Goal: Feedback & Contribution: Submit feedback/report problem

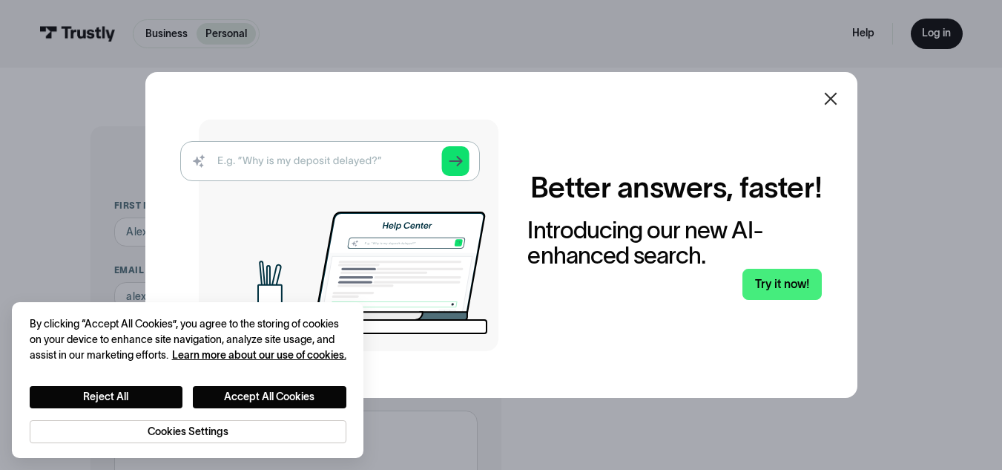
click at [836, 98] on icon at bounding box center [830, 99] width 13 height 13
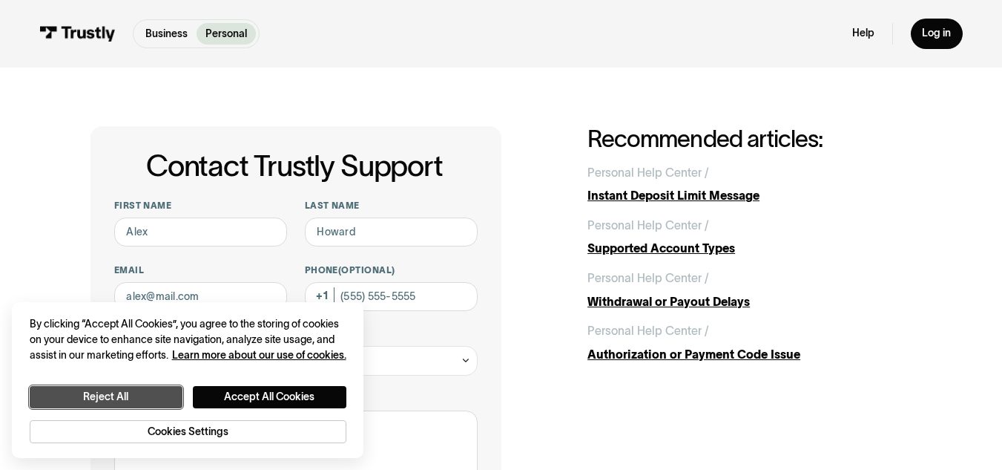
click at [140, 392] on button "Reject All" at bounding box center [107, 397] width 154 height 22
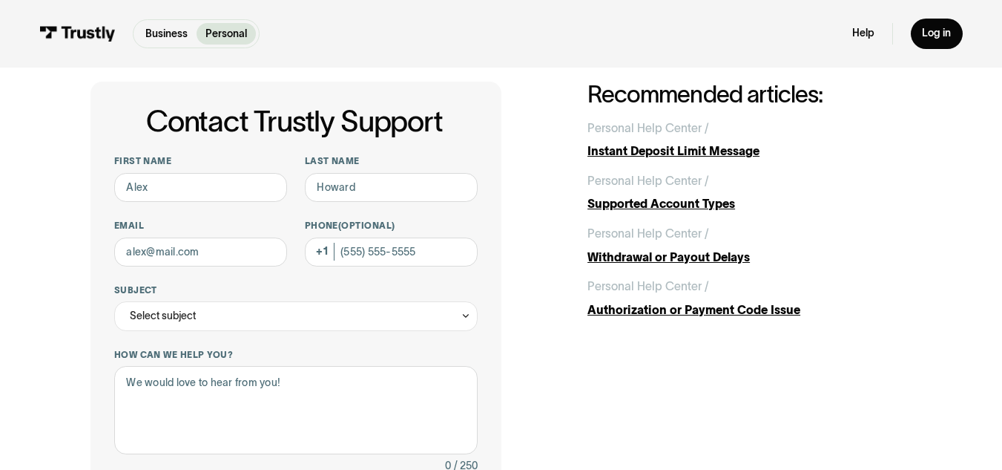
scroll to position [45, 0]
click at [199, 198] on input "First name" at bounding box center [200, 187] width 173 height 30
type input "[PERSON_NAME]"
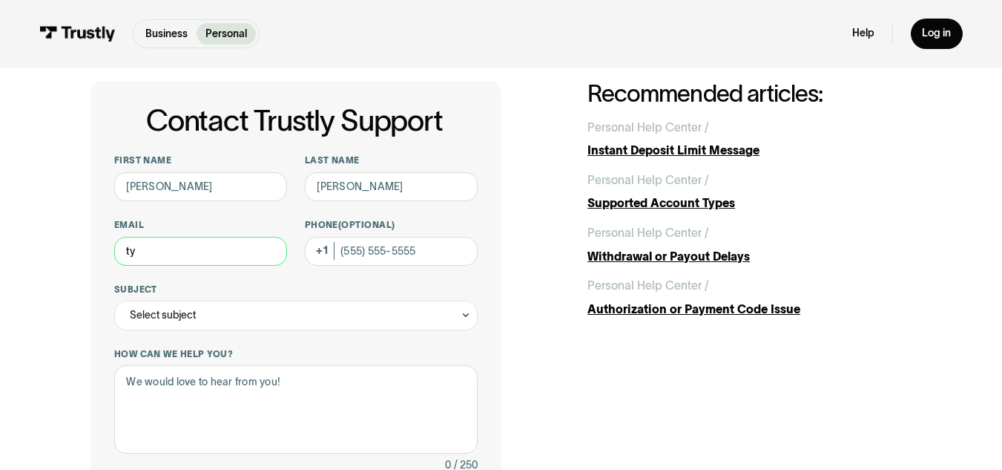
type input "t"
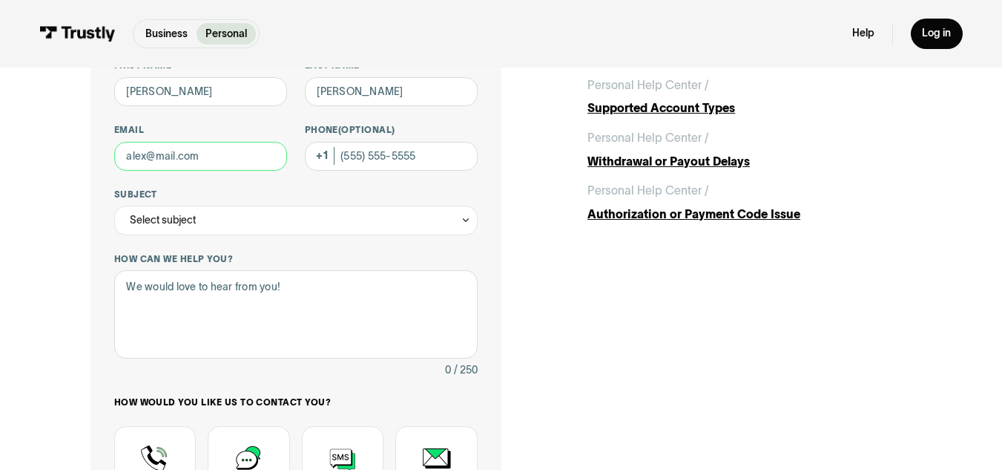
scroll to position [141, 0]
click at [210, 220] on div "Select subject" at bounding box center [296, 220] width 364 height 30
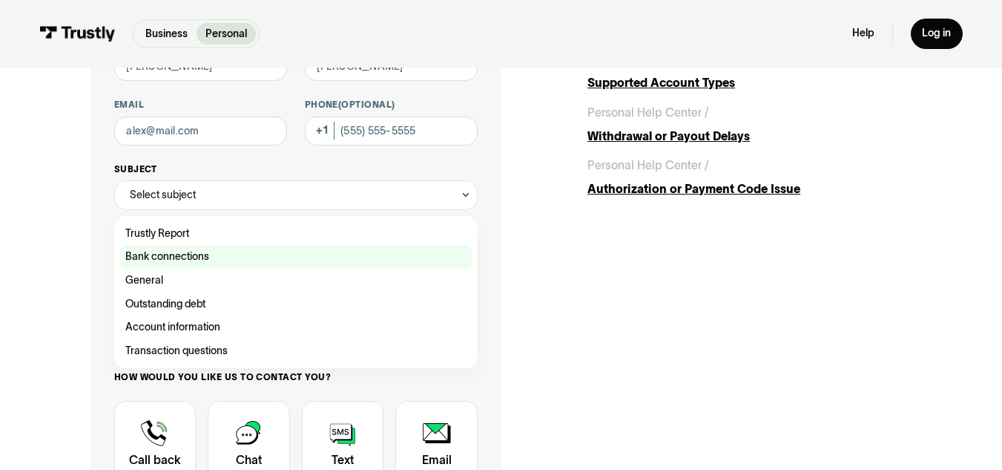
scroll to position [167, 0]
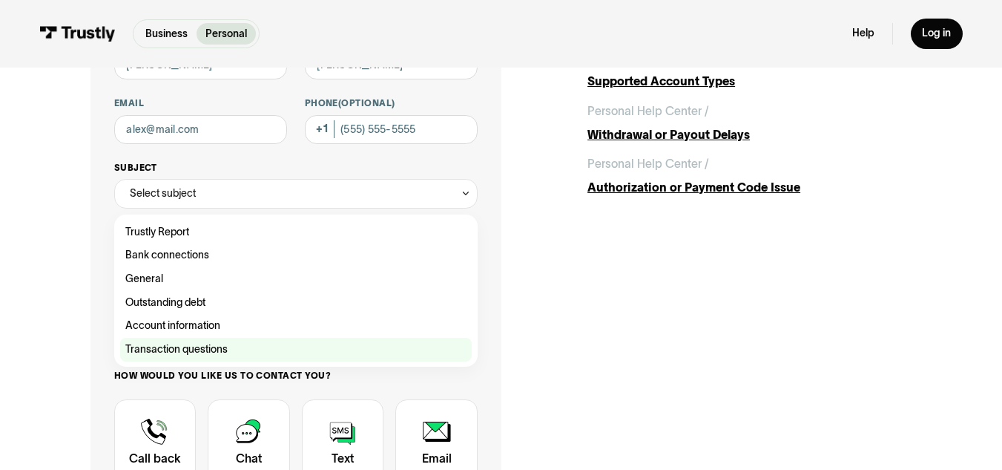
click at [231, 348] on div "Contact Trustly Support" at bounding box center [296, 350] width 352 height 24
type input "**********"
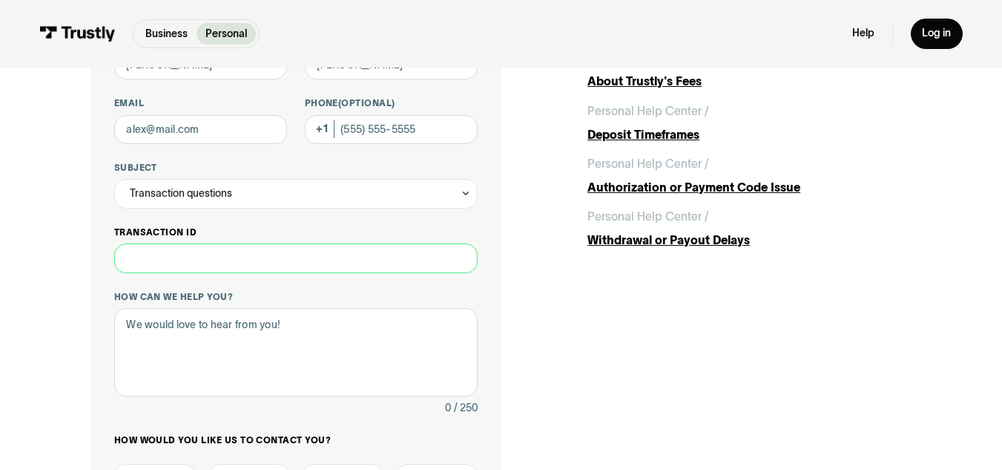
paste input "**********"
type input "**********"
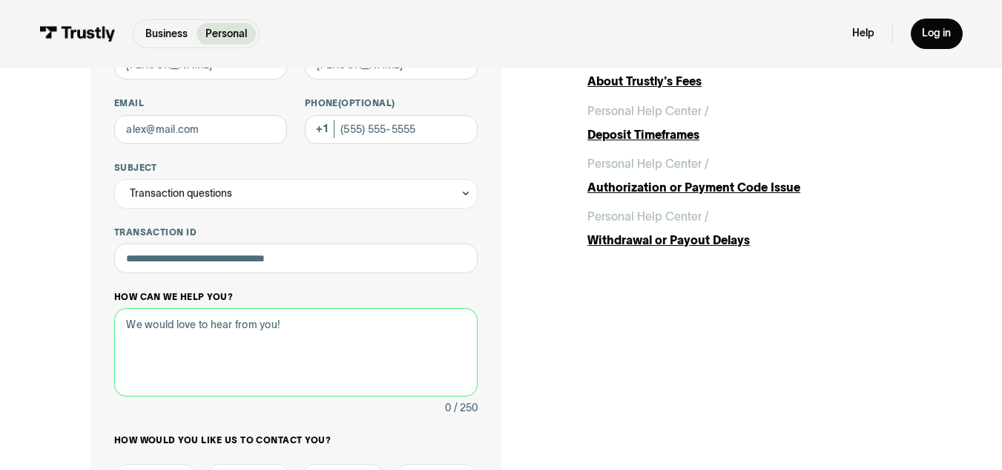
click at [223, 318] on textarea "How can we help you?" at bounding box center [296, 352] width 364 height 88
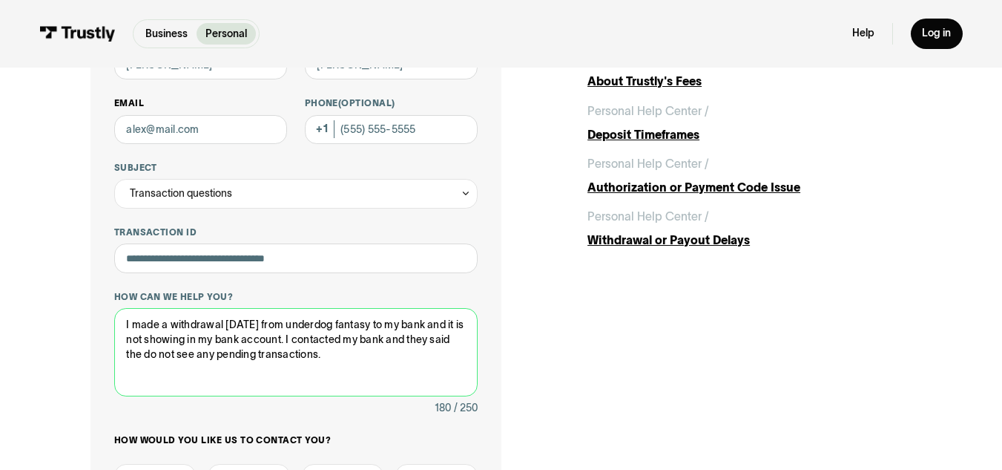
type textarea "I made a withdrawal [DATE] from underdog fantasy to my bank and it is not showi…"
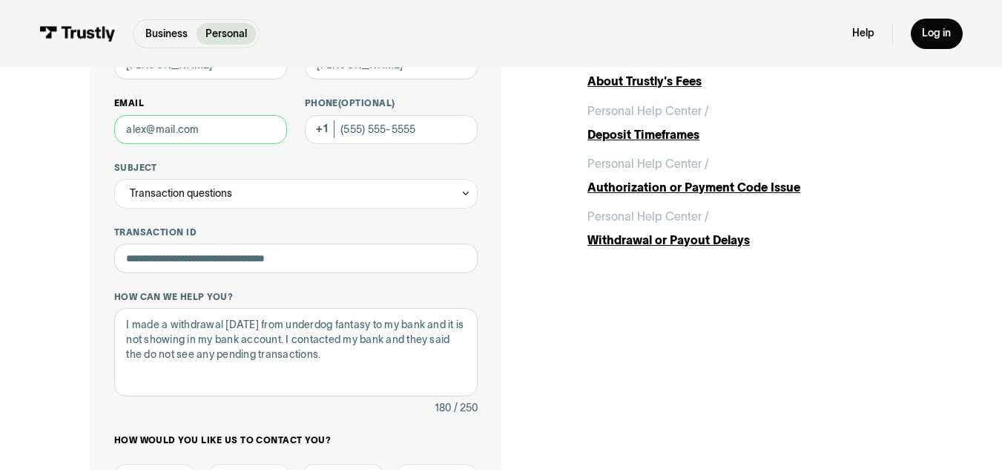
click at [220, 137] on input "Email" at bounding box center [200, 130] width 173 height 30
type input "[EMAIL_ADDRESS][DOMAIN_NAME]"
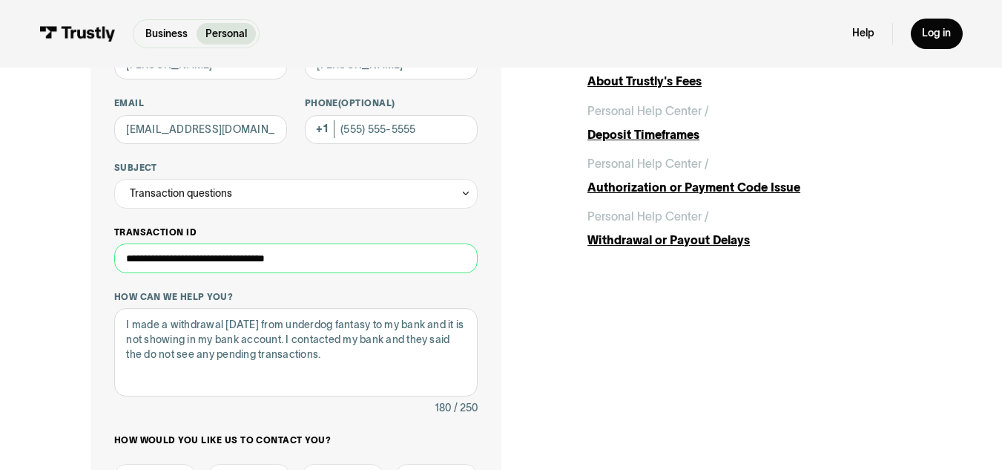
click at [237, 263] on input "**********" at bounding box center [296, 258] width 364 height 30
paste input "Contact Trustly Support"
type input "**********"
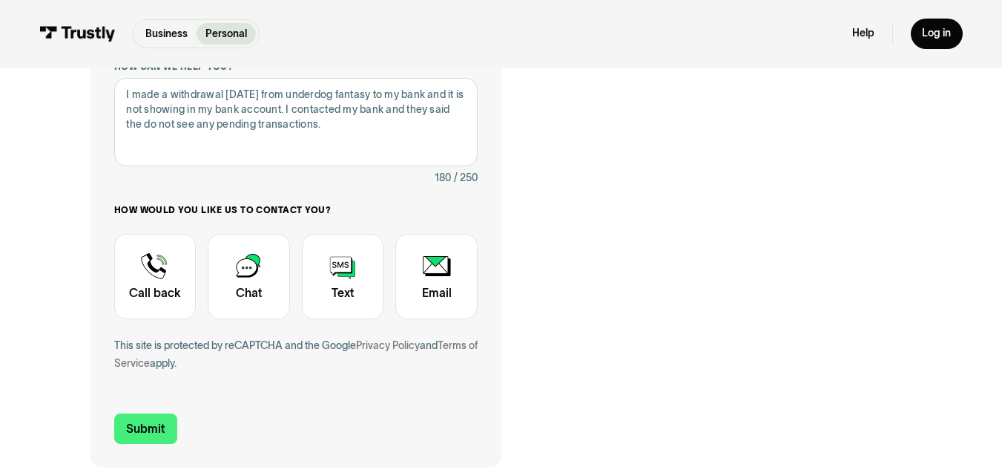
scroll to position [371, 0]
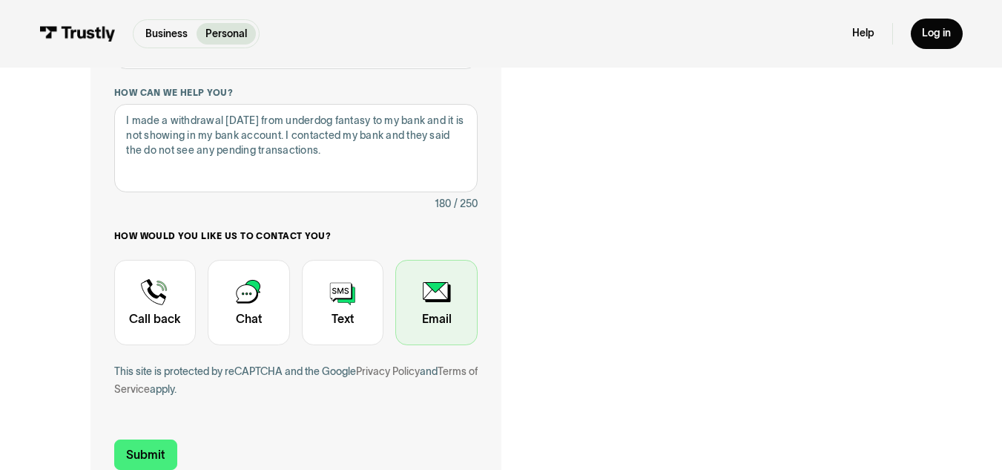
drag, startPoint x: 413, startPoint y: 326, endPoint x: 396, endPoint y: 326, distance: 17.1
click at [413, 326] on div "Contact Trustly Support" at bounding box center [436, 302] width 82 height 85
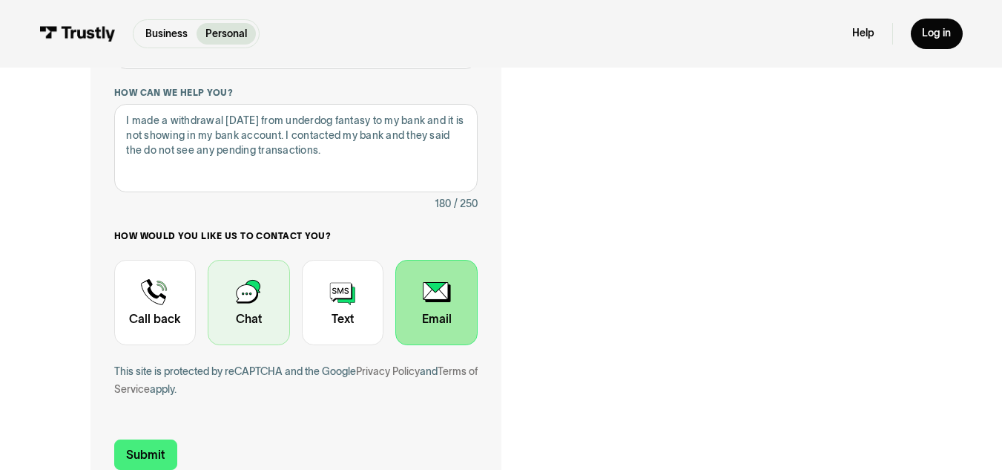
drag, startPoint x: 335, startPoint y: 328, endPoint x: 288, endPoint y: 329, distance: 47.5
click at [333, 329] on div "Contact Trustly Support" at bounding box center [343, 302] width 82 height 85
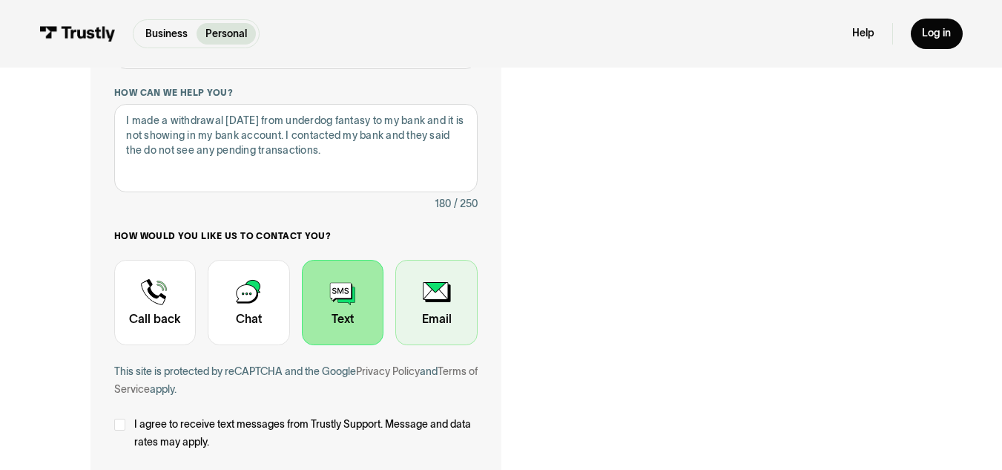
click at [470, 330] on div "Contact Trustly Support" at bounding box center [436, 302] width 82 height 85
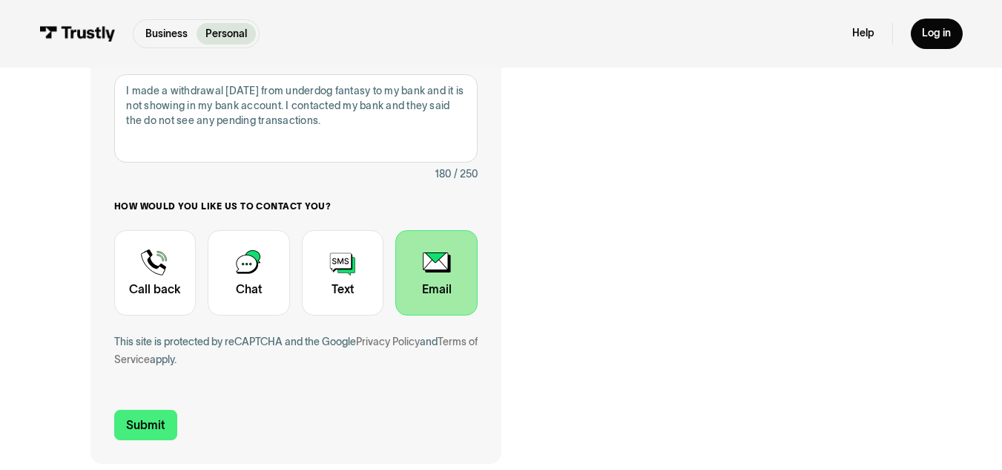
scroll to position [445, 0]
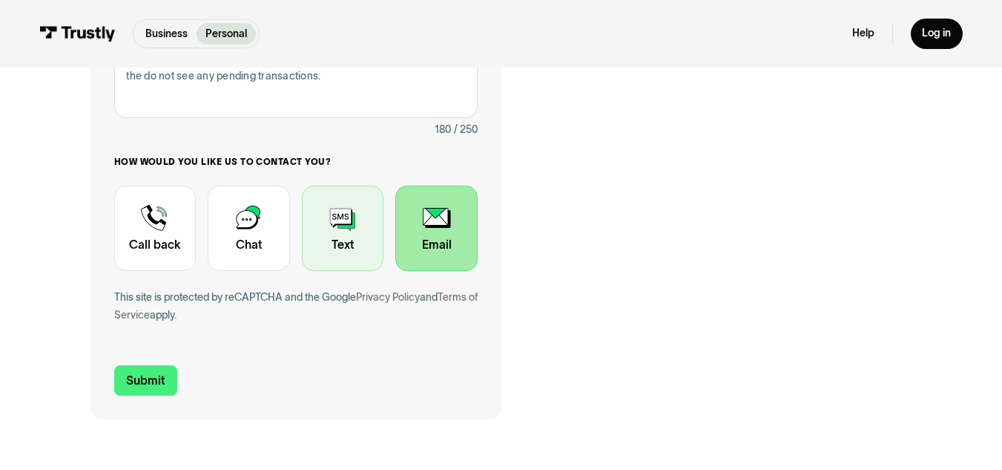
click at [351, 240] on div "Contact Trustly Support" at bounding box center [343, 227] width 82 height 85
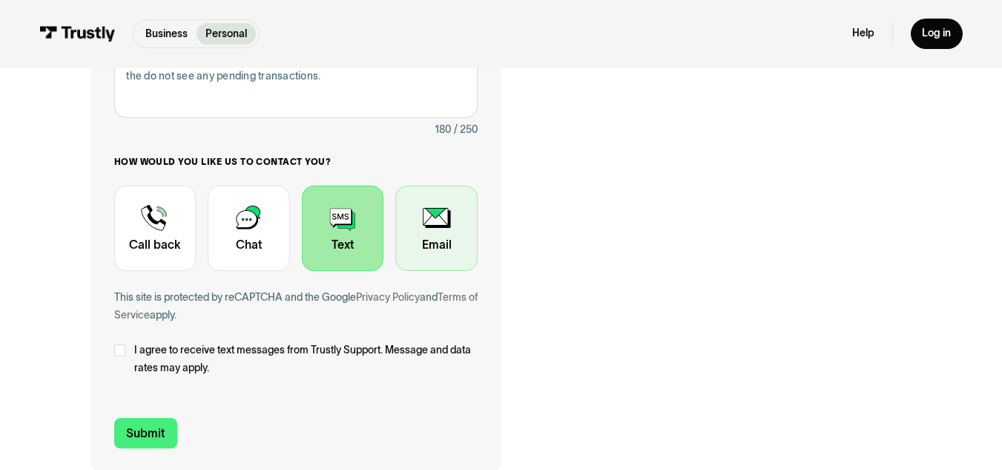
click at [439, 248] on div "Contact Trustly Support" at bounding box center [436, 227] width 82 height 85
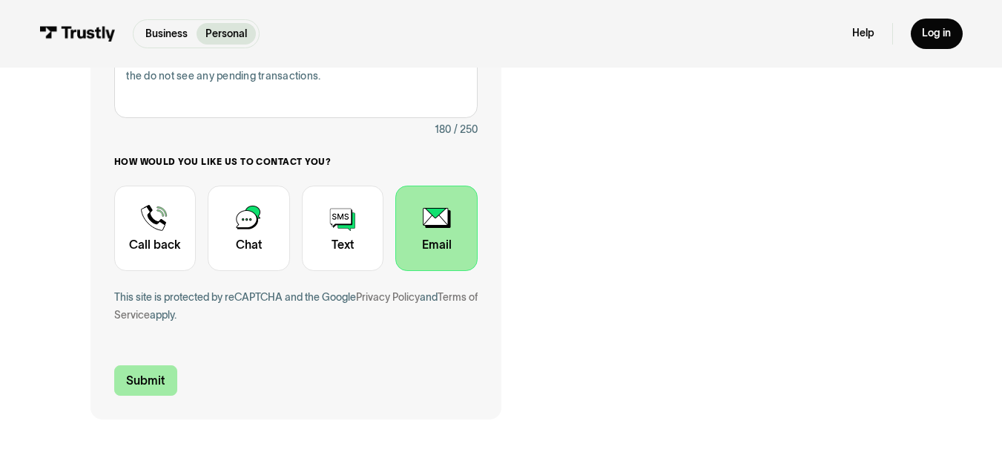
click at [162, 378] on input "Submit" at bounding box center [146, 380] width 64 height 31
